Goal: Transaction & Acquisition: Purchase product/service

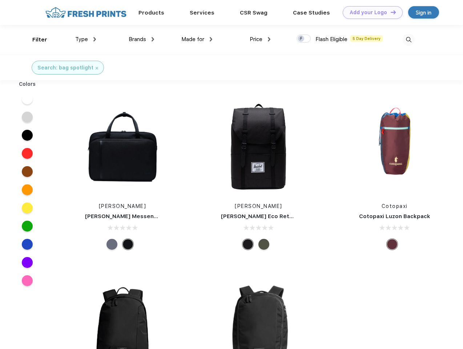
scroll to position [0, 0]
click at [370, 12] on link "Add your Logo Design Tool" at bounding box center [373, 12] width 60 height 13
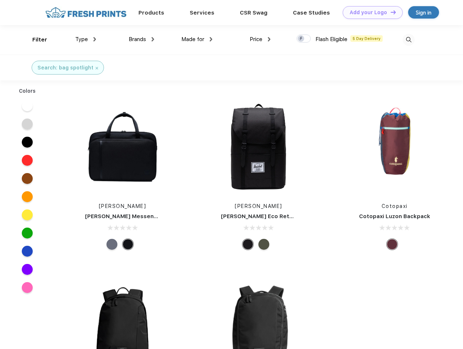
click at [0, 0] on div "Design Tool" at bounding box center [0, 0] width 0 height 0
click at [390, 12] on link "Add your Logo Design Tool" at bounding box center [373, 12] width 60 height 13
click at [35, 40] on div "Filter" at bounding box center [39, 40] width 15 height 8
click at [86, 39] on span "Type" at bounding box center [81, 39] width 13 height 7
click at [141, 39] on span "Brands" at bounding box center [137, 39] width 17 height 7
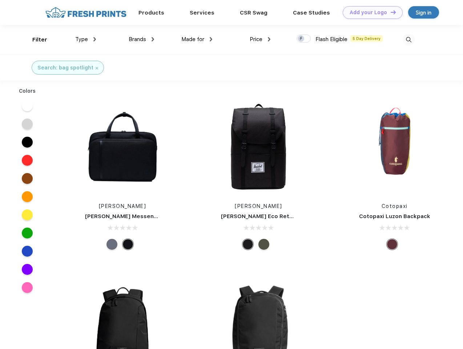
click at [197, 39] on span "Made for" at bounding box center [192, 39] width 23 height 7
click at [260, 39] on span "Price" at bounding box center [256, 39] width 13 height 7
click at [304, 39] on div at bounding box center [304, 39] width 14 height 8
click at [301, 39] on input "checkbox" at bounding box center [299, 36] width 5 height 5
click at [409, 40] on img at bounding box center [409, 40] width 12 height 12
